Goal: Information Seeking & Learning: Learn about a topic

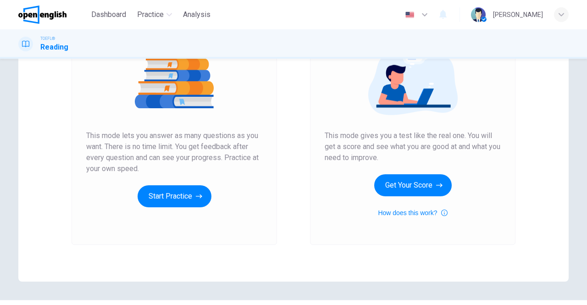
scroll to position [116, 0]
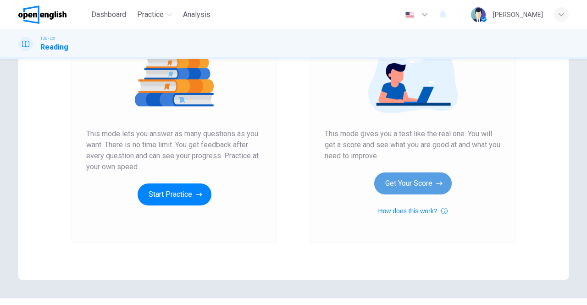
click at [400, 180] on button "Get Your Score" at bounding box center [414, 184] width 78 height 22
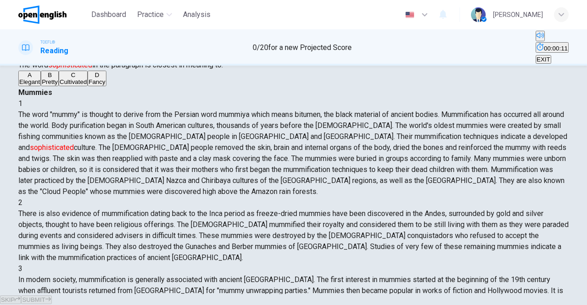
scroll to position [46, 0]
click at [89, 79] on div "D" at bounding box center [97, 75] width 17 height 7
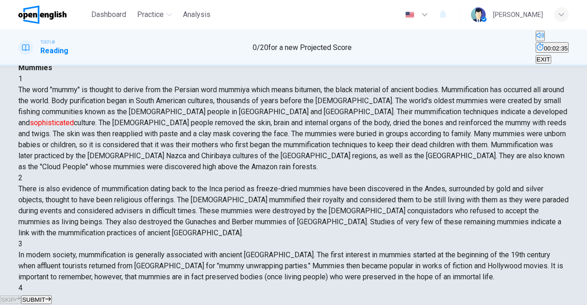
scroll to position [72, 0]
click at [51, 296] on button "SUBMIT" at bounding box center [36, 300] width 30 height 9
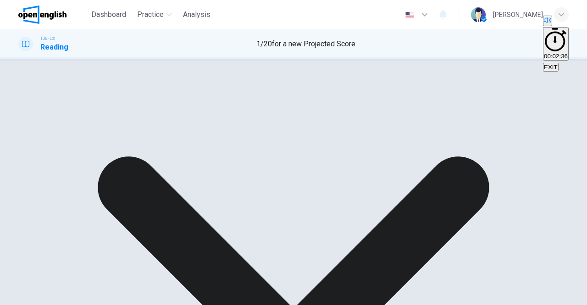
scroll to position [55, 0]
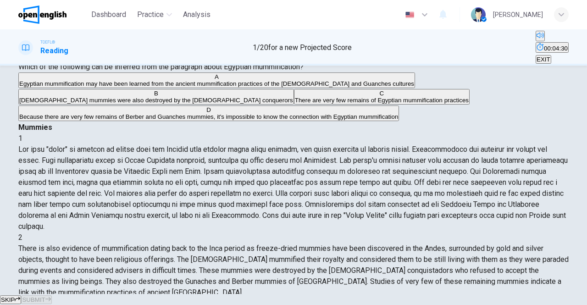
scroll to position [44, 0]
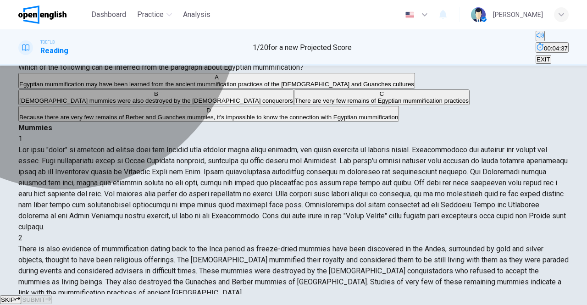
click at [99, 88] on span "Egyptian mummification may have been learned from the ancient mummification pra…" at bounding box center [216, 84] width 395 height 7
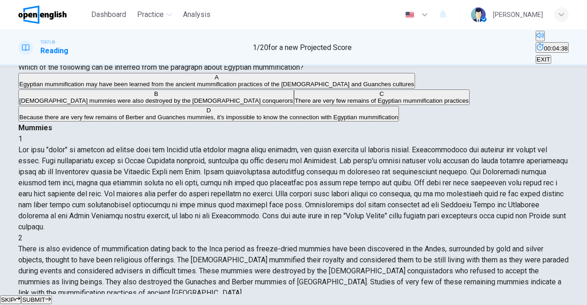
click at [45, 296] on span "SUBMIT" at bounding box center [33, 299] width 23 height 7
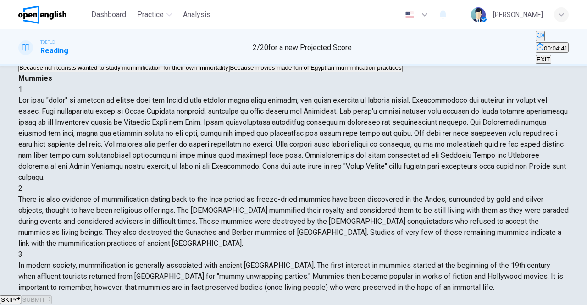
scroll to position [53, 0]
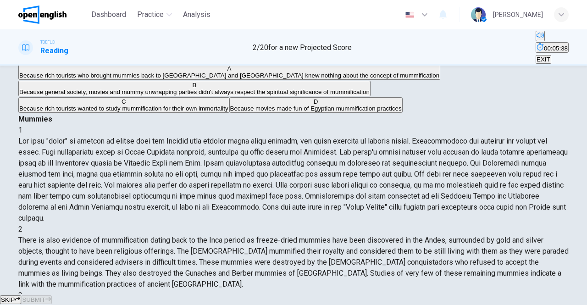
click at [123, 79] on span "Because rich tourists who brought mummies back to [GEOGRAPHIC_DATA] and [GEOGRA…" at bounding box center [229, 75] width 420 height 7
click at [121, 95] on span "Because general society, movies and mummy unwrapping parties didn't always resp…" at bounding box center [194, 92] width 351 height 7
click at [45, 296] on span "SUBMIT" at bounding box center [33, 299] width 23 height 7
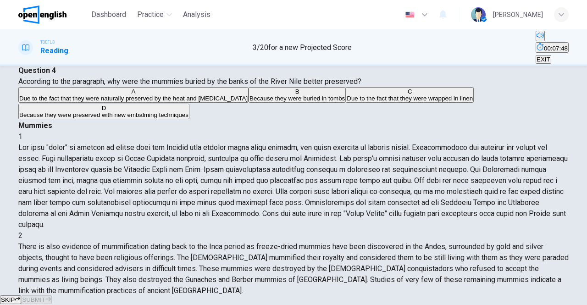
scroll to position [396, 0]
click at [105, 102] on span "Due to the fact that they were naturally preserved by the heat and [MEDICAL_DAT…" at bounding box center [133, 98] width 229 height 7
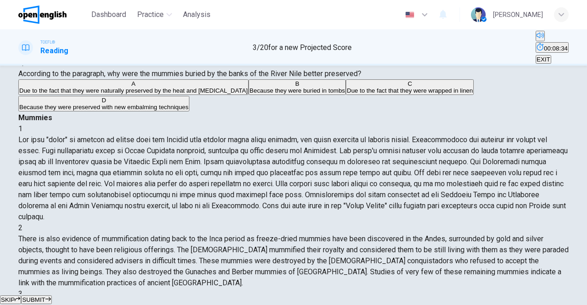
scroll to position [39, 0]
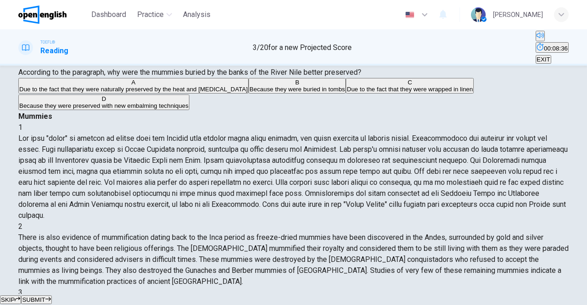
click at [45, 296] on span "SUBMIT" at bounding box center [33, 299] width 23 height 7
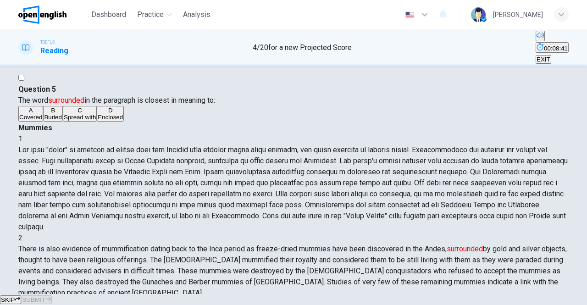
scroll to position [164, 0]
click at [43, 122] on button "A Covered" at bounding box center [30, 114] width 25 height 16
click at [45, 296] on span "SUBMIT" at bounding box center [33, 299] width 23 height 7
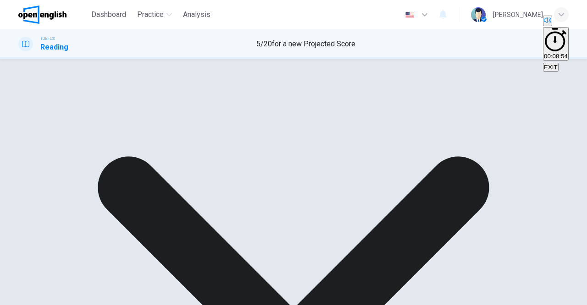
scroll to position [169, 0]
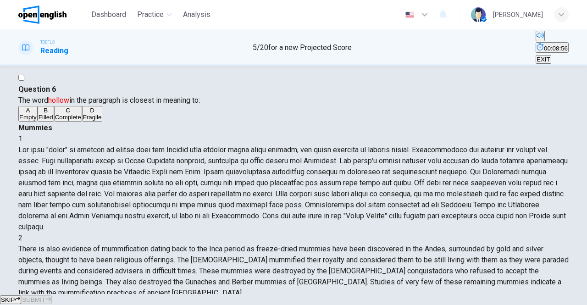
scroll to position [375, 0]
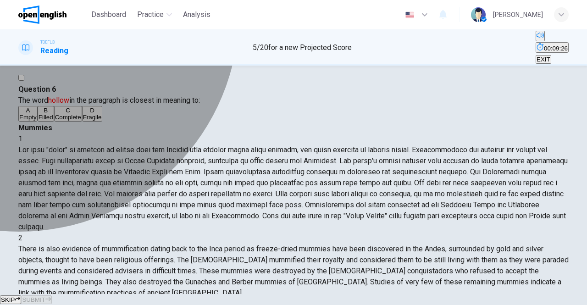
click at [54, 122] on button "C Complete" at bounding box center [68, 114] width 28 height 16
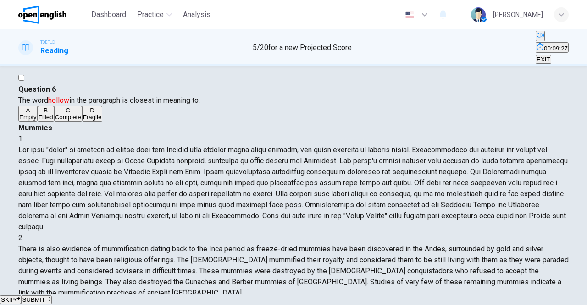
click at [45, 296] on span "SUBMIT" at bounding box center [33, 299] width 23 height 7
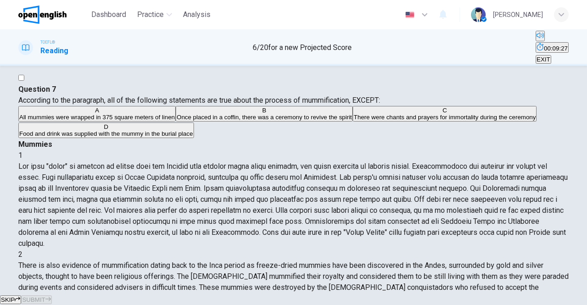
scroll to position [384, 0]
click at [165, 121] on span "All mummies were wrapped in 375 square meters of linen" at bounding box center [97, 117] width 156 height 7
click at [45, 296] on span "SUBMIT" at bounding box center [33, 299] width 23 height 7
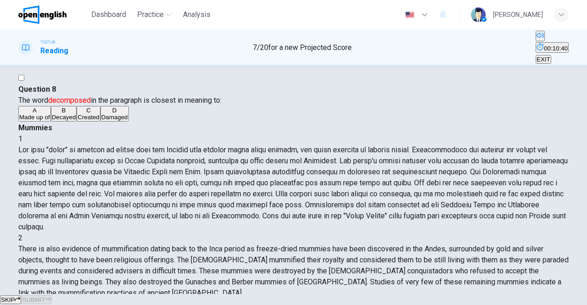
click at [101, 114] on div "D" at bounding box center [114, 110] width 27 height 7
click at [45, 296] on span "SUBMIT" at bounding box center [33, 299] width 23 height 7
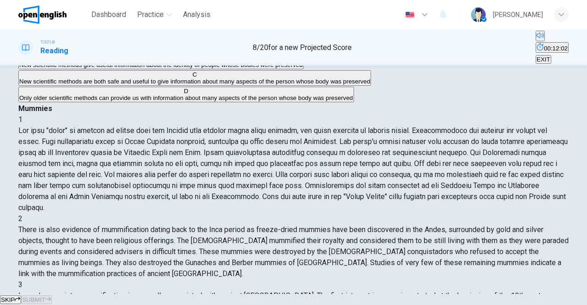
scroll to position [79, 0]
click at [158, 69] on span "New scientific methods give useful information about the identity of people who…" at bounding box center [161, 65] width 284 height 7
click at [45, 296] on span "SUBMIT" at bounding box center [33, 299] width 23 height 7
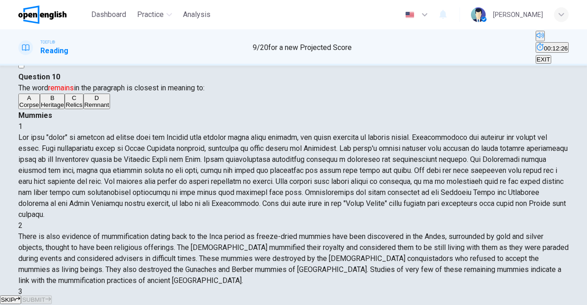
scroll to position [22, 0]
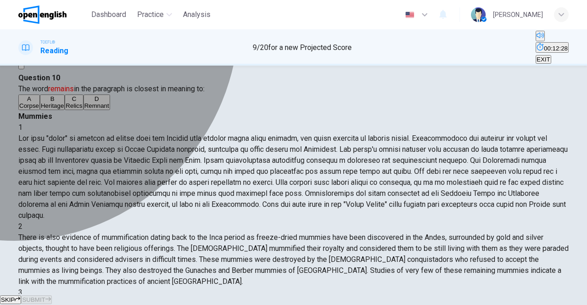
click at [84, 102] on div "D" at bounding box center [96, 98] width 25 height 7
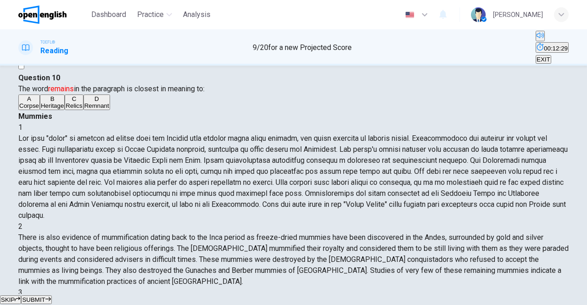
click at [51, 296] on button "SUBMIT" at bounding box center [36, 300] width 30 height 9
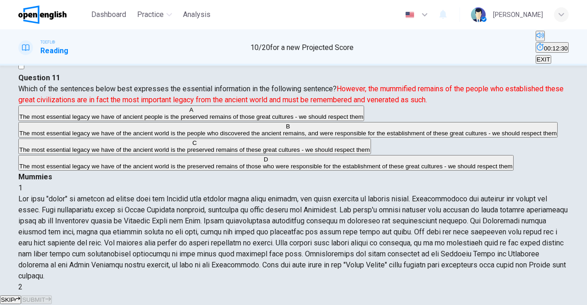
click at [431, 294] on div "SKIP SUBMIT" at bounding box center [293, 299] width 587 height 11
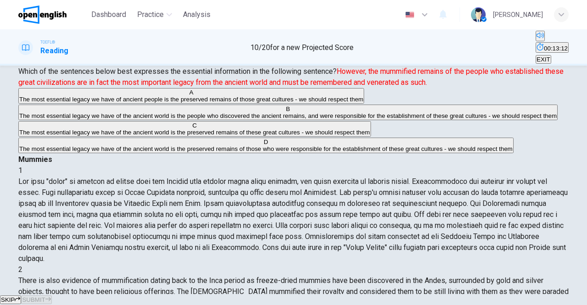
scroll to position [41, 0]
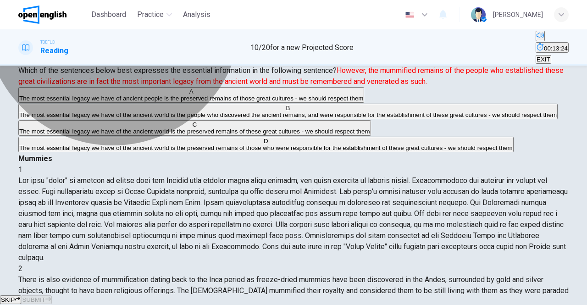
click at [148, 102] on span "The most essential legacy we have of ancient people is the preserved remains of…" at bounding box center [191, 98] width 344 height 7
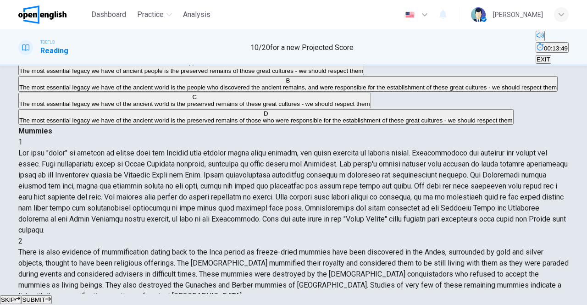
scroll to position [68, 0]
click at [51, 296] on button "SUBMIT" at bounding box center [36, 300] width 30 height 9
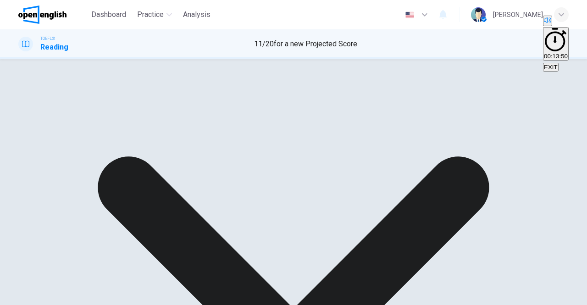
scroll to position [149, 0]
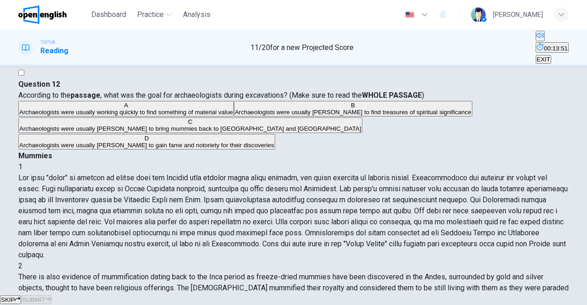
scroll to position [14, 0]
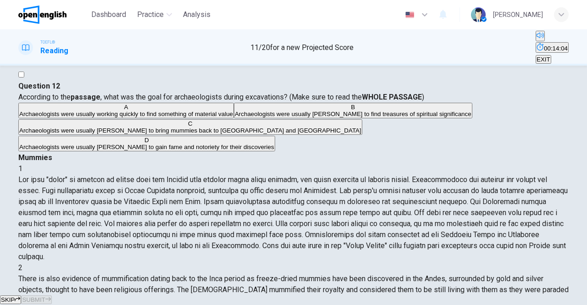
click at [111, 117] on span "Archaeologists were usually working quickly to find something of material value" at bounding box center [126, 114] width 214 height 7
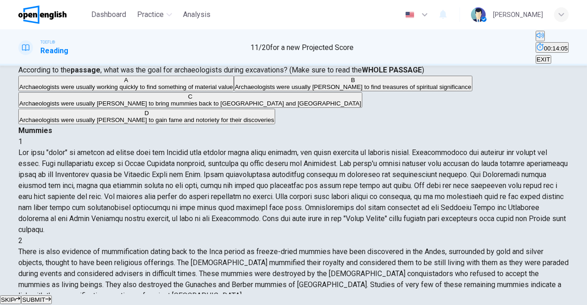
scroll to position [44, 0]
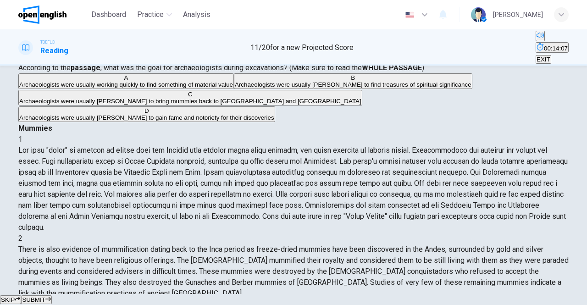
click at [45, 296] on span "SUBMIT" at bounding box center [33, 299] width 23 height 7
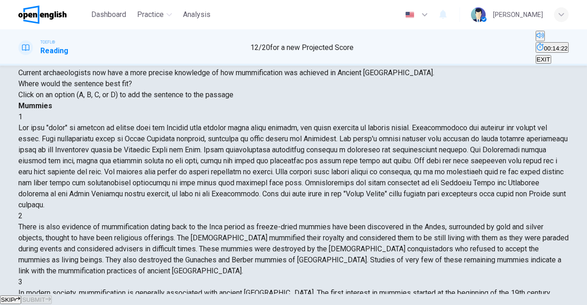
scroll to position [63, 0]
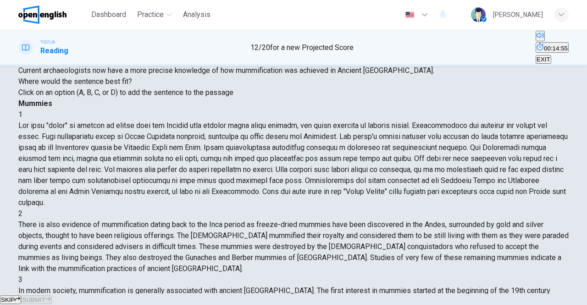
click at [45, 296] on span "SUBMIT" at bounding box center [33, 299] width 23 height 7
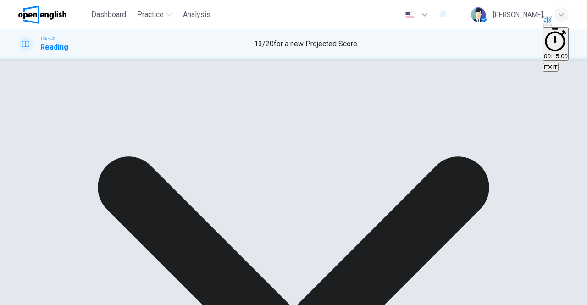
scroll to position [504, 0]
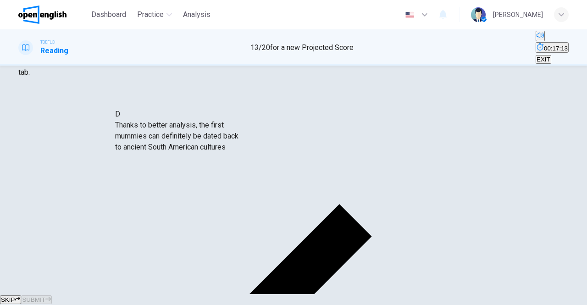
scroll to position [155, 0]
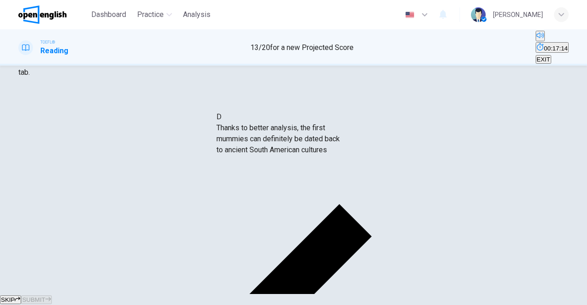
drag, startPoint x: 104, startPoint y: 166, endPoint x: 289, endPoint y: 152, distance: 186.0
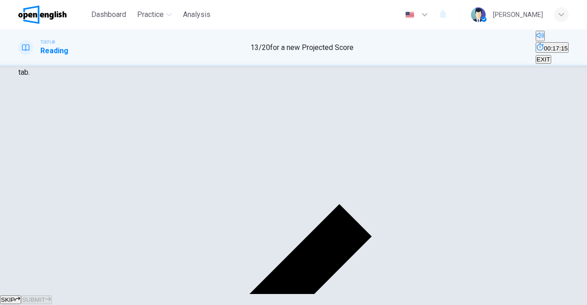
scroll to position [146, 0]
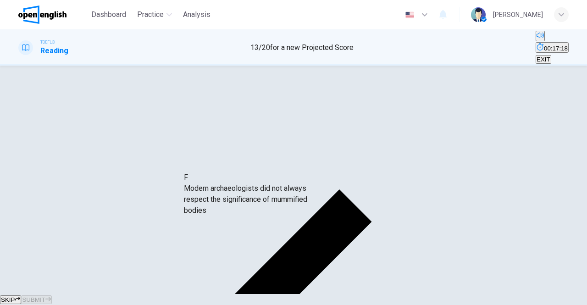
drag, startPoint x: 89, startPoint y: 207, endPoint x: 259, endPoint y: 175, distance: 172.4
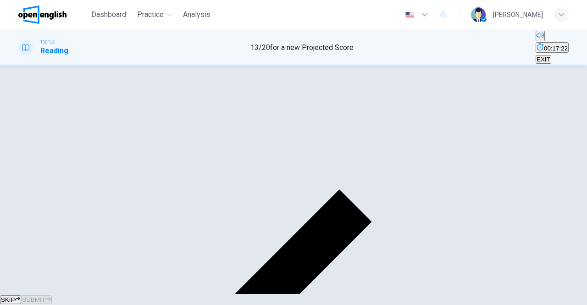
scroll to position [135, 0]
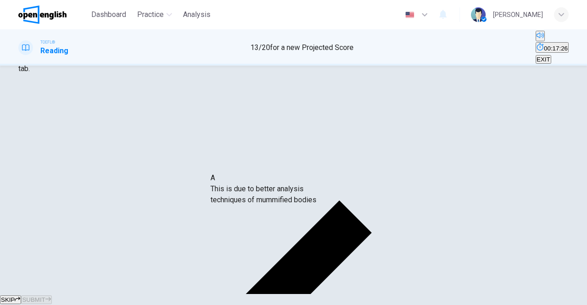
drag, startPoint x: 105, startPoint y: 130, endPoint x: 285, endPoint y: 202, distance: 194.4
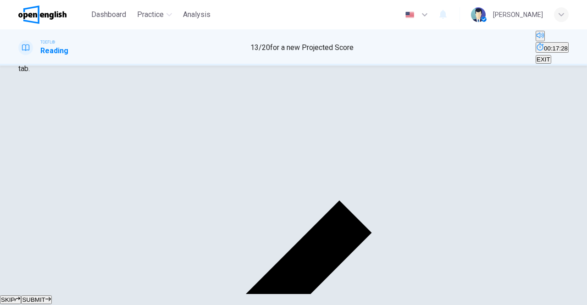
click at [45, 296] on span "SUBMIT" at bounding box center [33, 299] width 23 height 7
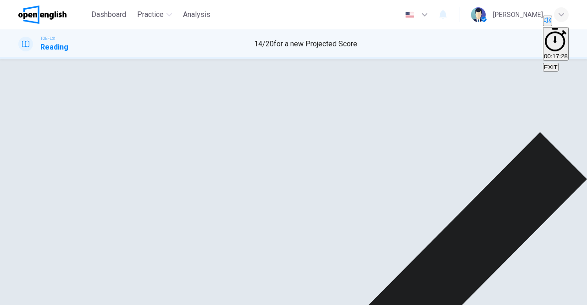
scroll to position [146, 0]
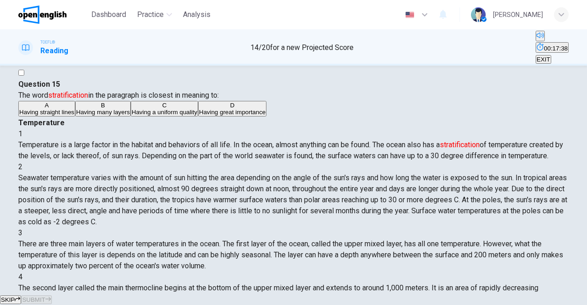
scroll to position [17, 0]
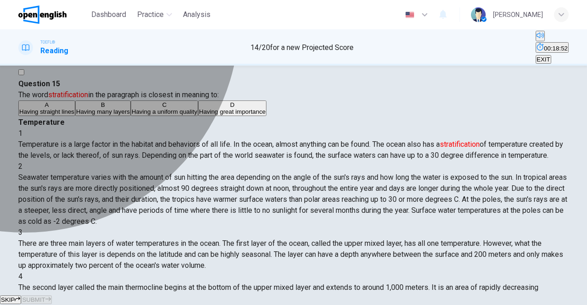
click at [75, 116] on button "B Having many layers" at bounding box center [103, 109] width 56 height 16
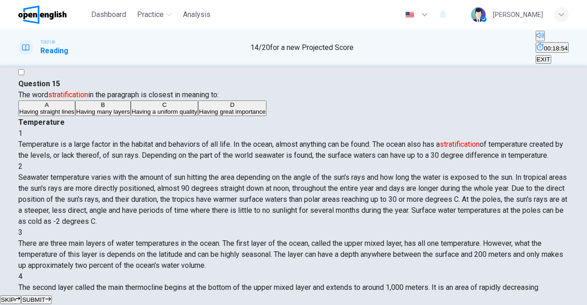
click at [51, 296] on button "SUBMIT" at bounding box center [36, 300] width 30 height 9
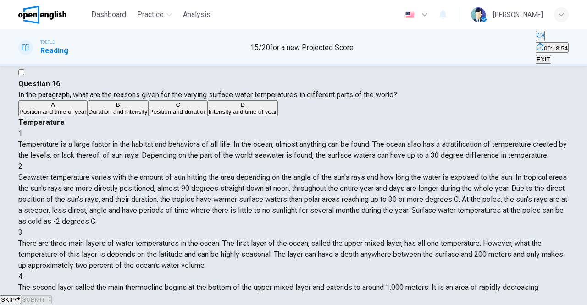
scroll to position [67, 0]
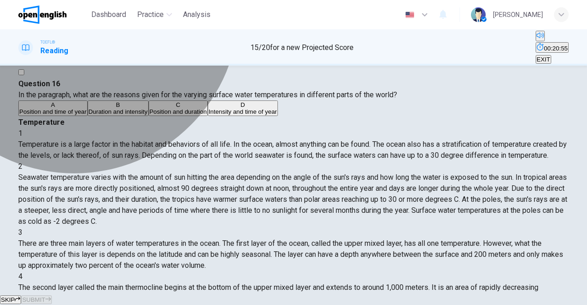
click at [87, 115] on span "Position and time of year" at bounding box center [52, 111] width 67 height 7
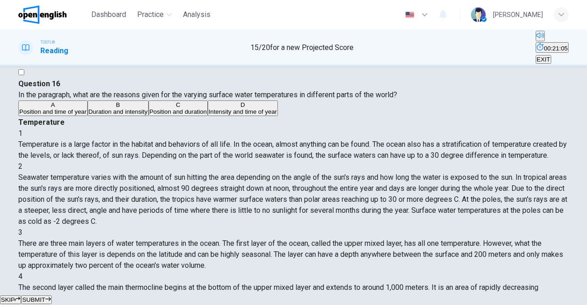
click at [89, 115] on span "Duration and intensity" at bounding box center [118, 111] width 59 height 7
click at [150, 115] on span "Position and duration" at bounding box center [178, 111] width 57 height 7
click at [319, 266] on span "There are three main layers of water temperatures in the ocean. The first layer…" at bounding box center [290, 254] width 545 height 31
click at [51, 296] on button "SUBMIT" at bounding box center [36, 300] width 30 height 9
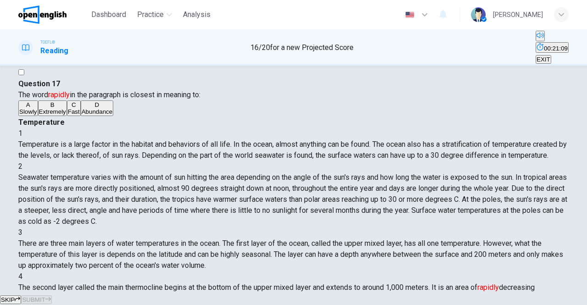
scroll to position [133, 0]
click at [68, 108] on div "C" at bounding box center [74, 104] width 12 height 7
click at [45, 296] on span "SUBMIT" at bounding box center [33, 299] width 23 height 7
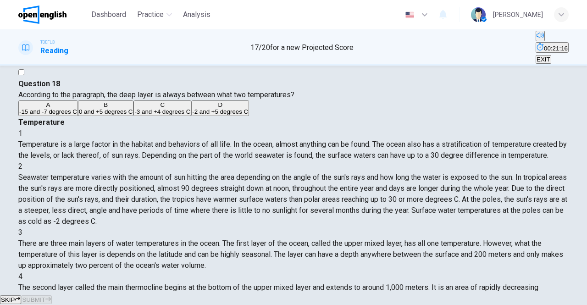
scroll to position [229, 0]
click at [192, 115] on span "-2 and +5 degrees C" at bounding box center [220, 111] width 56 height 7
click at [51, 296] on button "SUBMIT" at bounding box center [36, 300] width 30 height 9
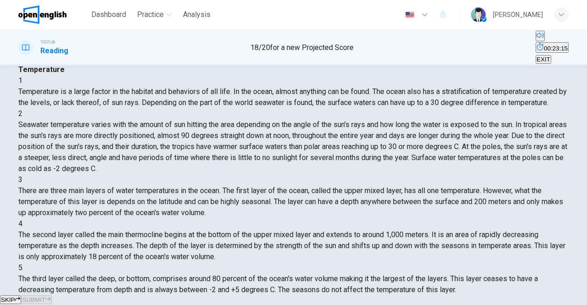
scroll to position [89, 0]
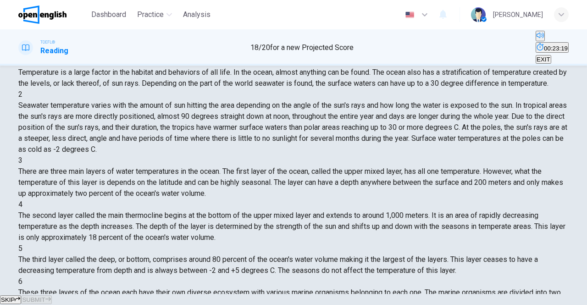
drag, startPoint x: 418, startPoint y: 201, endPoint x: 426, endPoint y: 286, distance: 85.4
click at [426, 286] on div "Dashboard Practice Analysis English ** ​ [PERSON_NAME] TOEFL® Reading 18 / 20 f…" at bounding box center [293, 152] width 587 height 305
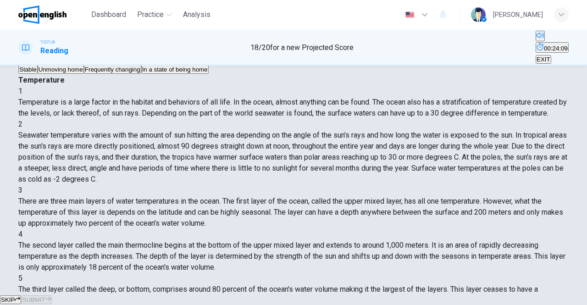
scroll to position [31, 0]
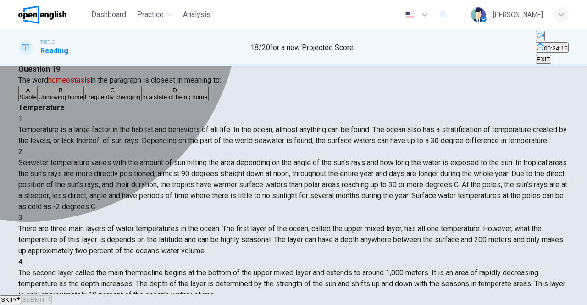
click at [37, 101] on span "Stable" at bounding box center [27, 97] width 17 height 7
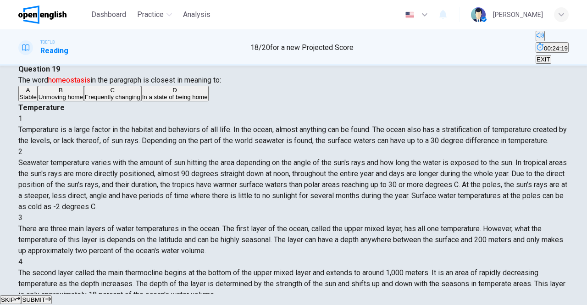
click at [45, 296] on span "SUBMIT" at bounding box center [33, 299] width 23 height 7
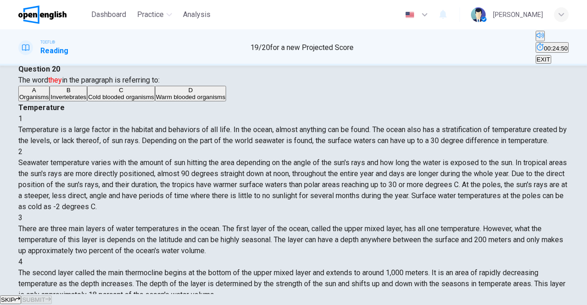
click at [117, 101] on span "Cold blooded organisms" at bounding box center [121, 97] width 66 height 7
click at [45, 296] on span "SUBMIT" at bounding box center [33, 299] width 23 height 7
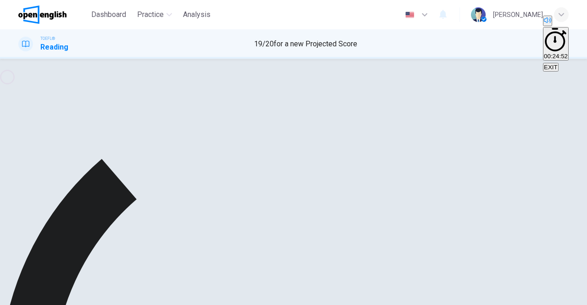
scroll to position [0, 0]
